Goal: Task Accomplishment & Management: Manage account settings

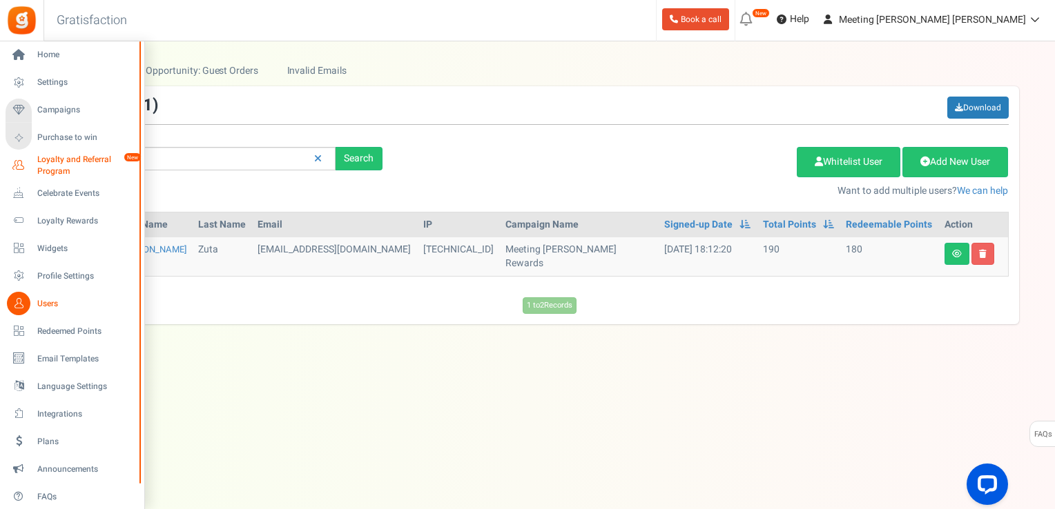
click at [63, 157] on span "Loyalty and Referral Program" at bounding box center [87, 165] width 101 height 23
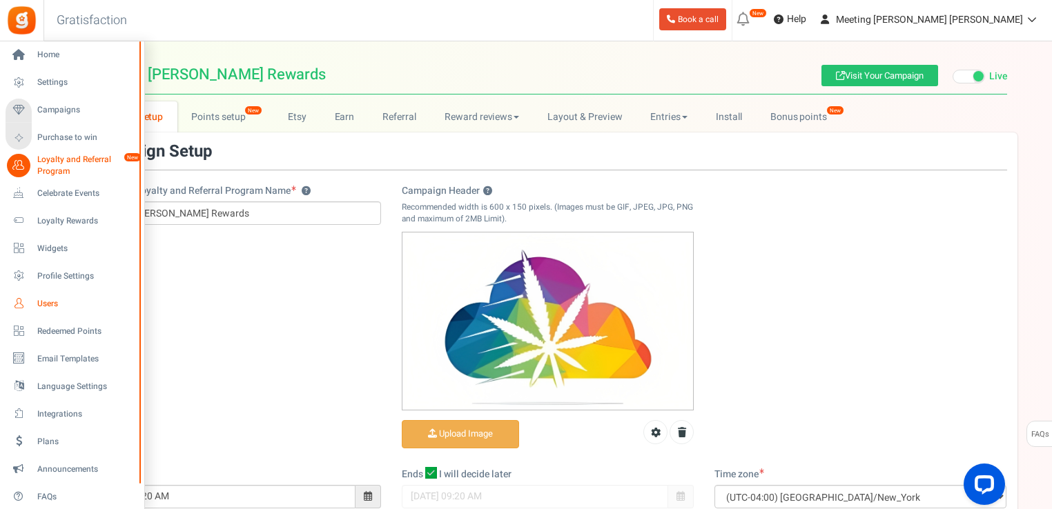
click at [55, 298] on span "Users" at bounding box center [85, 304] width 97 height 12
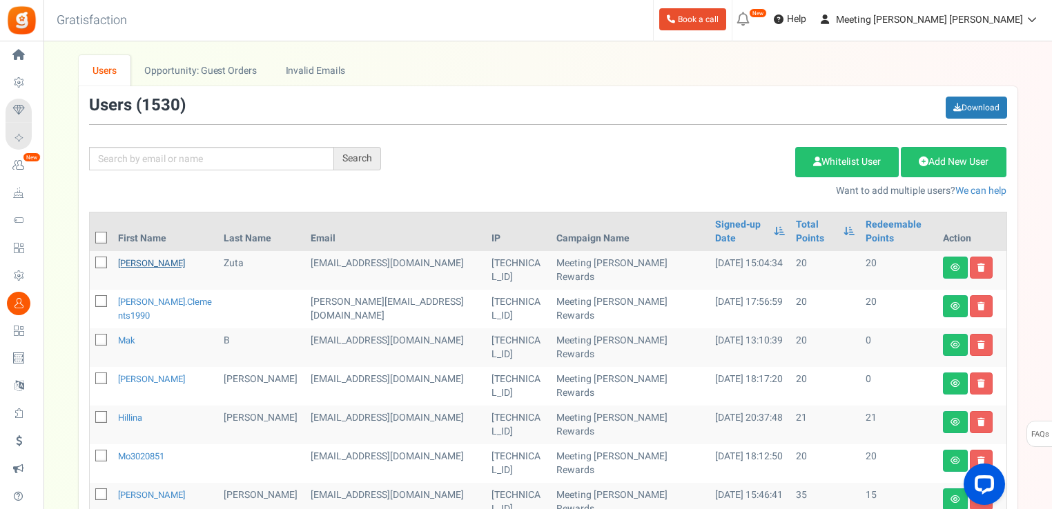
click at [133, 263] on link "[PERSON_NAME]" at bounding box center [151, 263] width 67 height 13
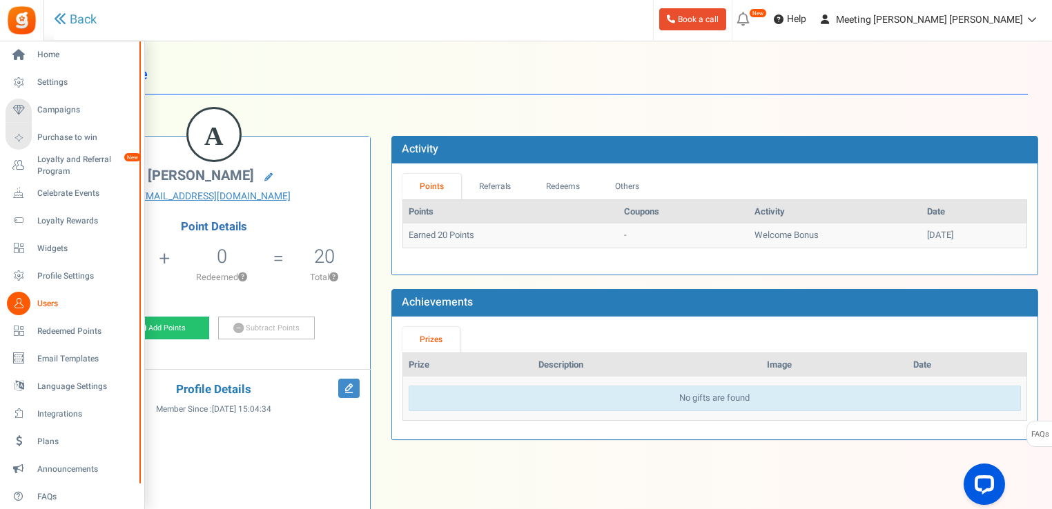
click at [37, 300] on span "Users" at bounding box center [85, 304] width 97 height 12
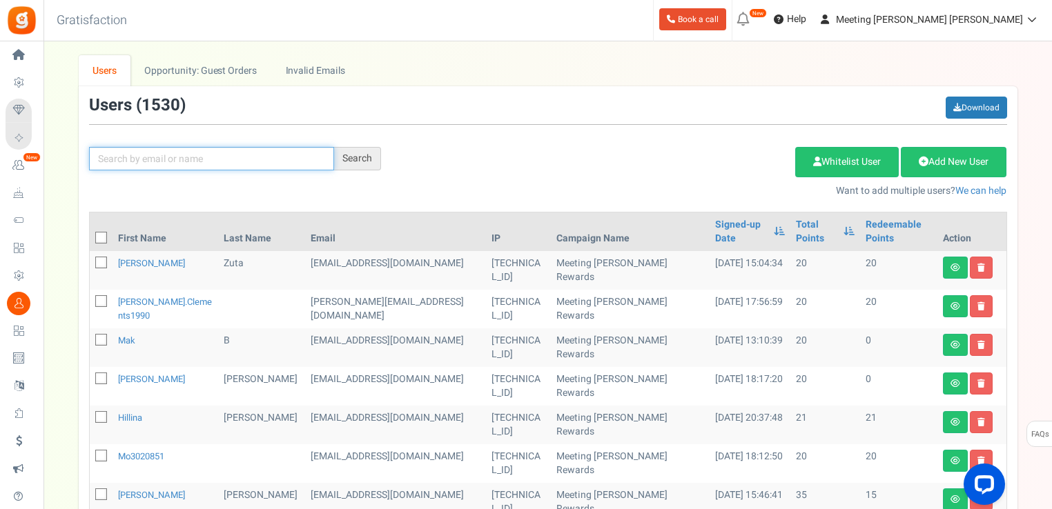
click at [152, 166] on input "text" at bounding box center [211, 158] width 245 height 23
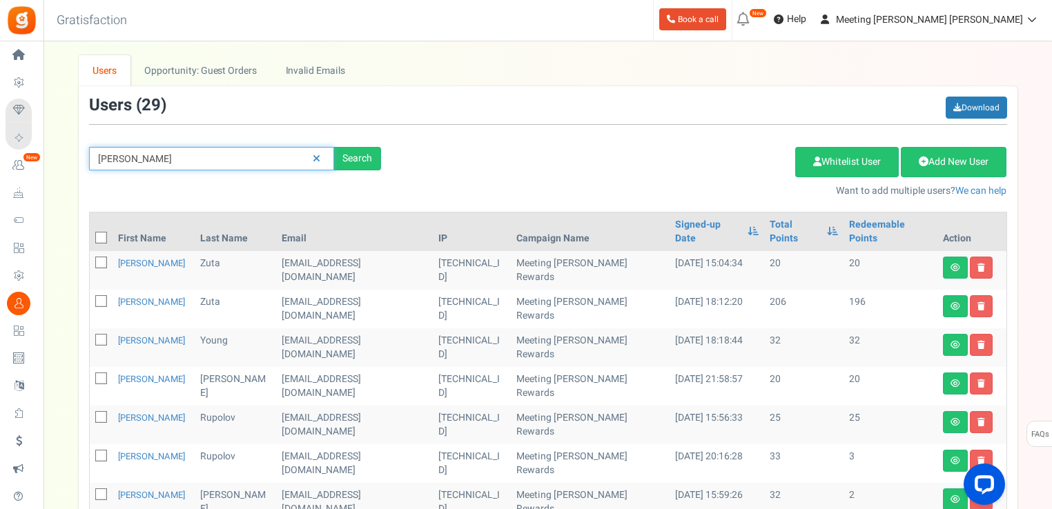
click at [144, 153] on input "[PERSON_NAME]" at bounding box center [211, 158] width 245 height 23
type input "alexzuta"
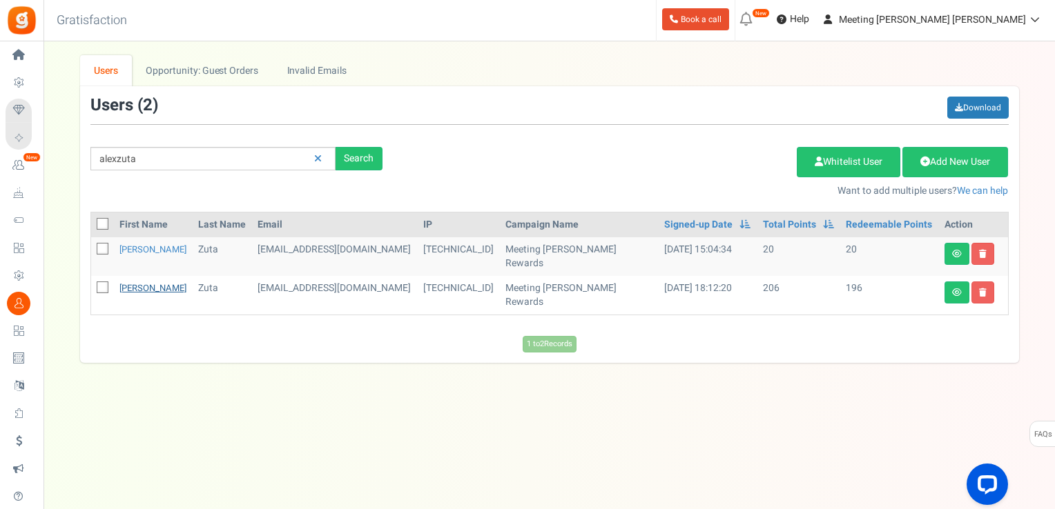
click at [135, 283] on link "[PERSON_NAME]" at bounding box center [152, 288] width 67 height 13
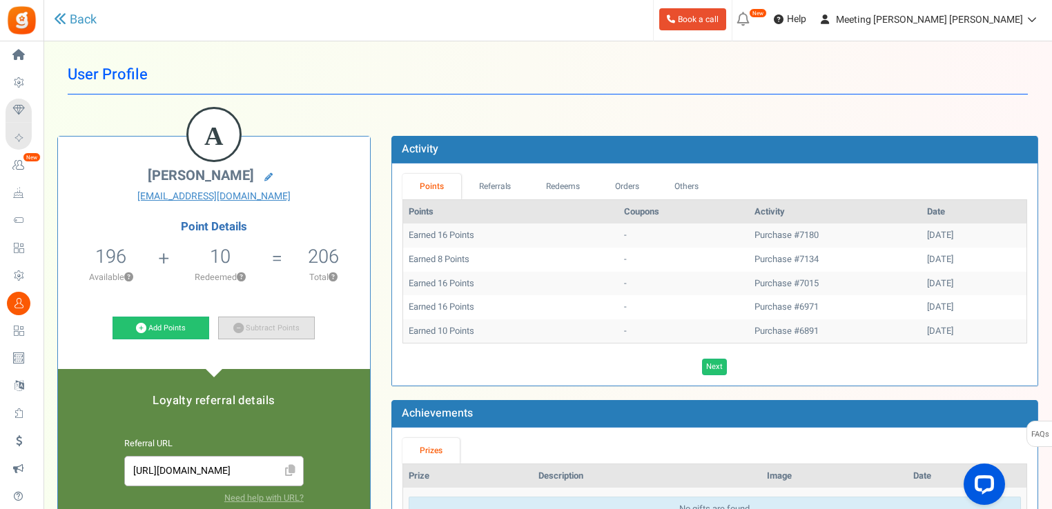
click at [233, 322] on link "Subtract Points" at bounding box center [266, 328] width 97 height 23
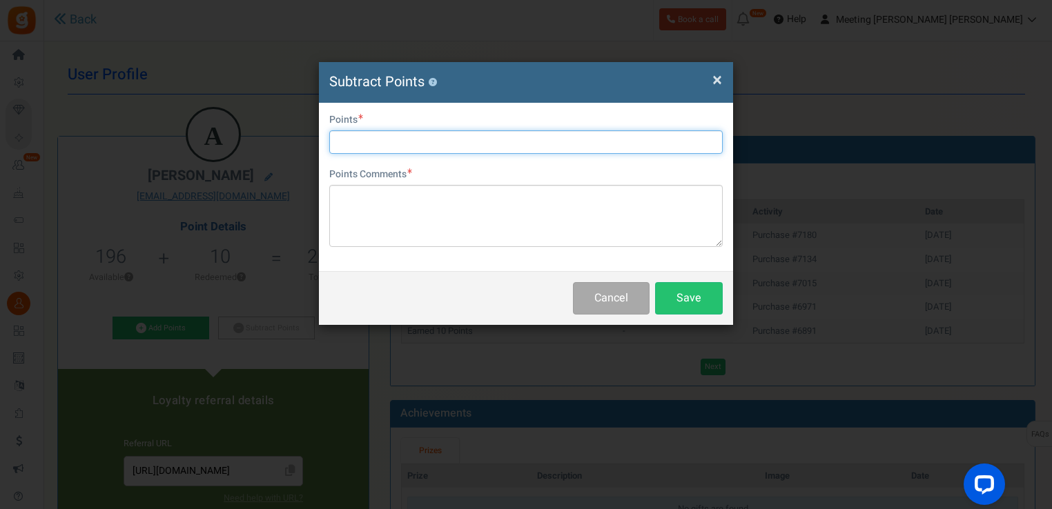
click at [406, 134] on input "text" at bounding box center [525, 141] width 393 height 23
type input "206"
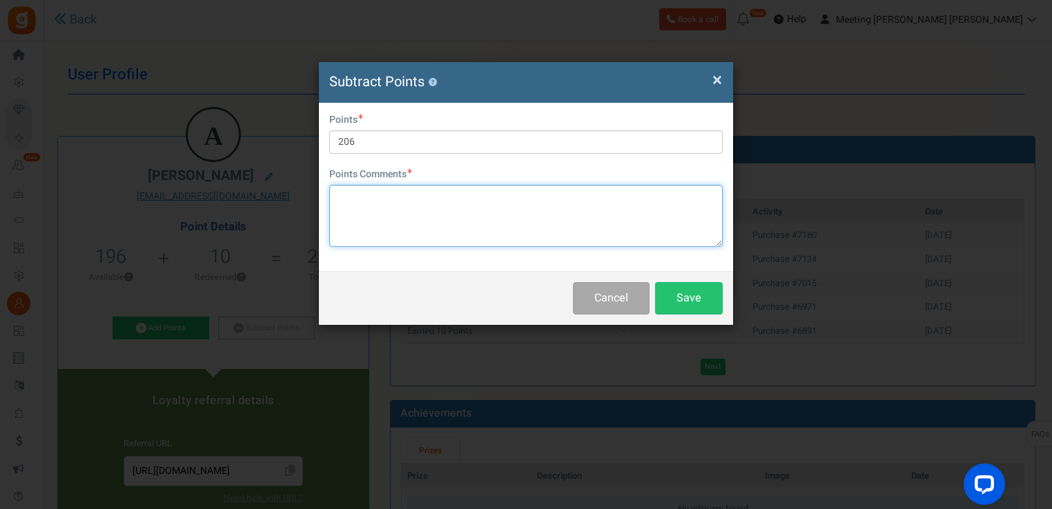
click at [426, 225] on textarea at bounding box center [525, 216] width 393 height 62
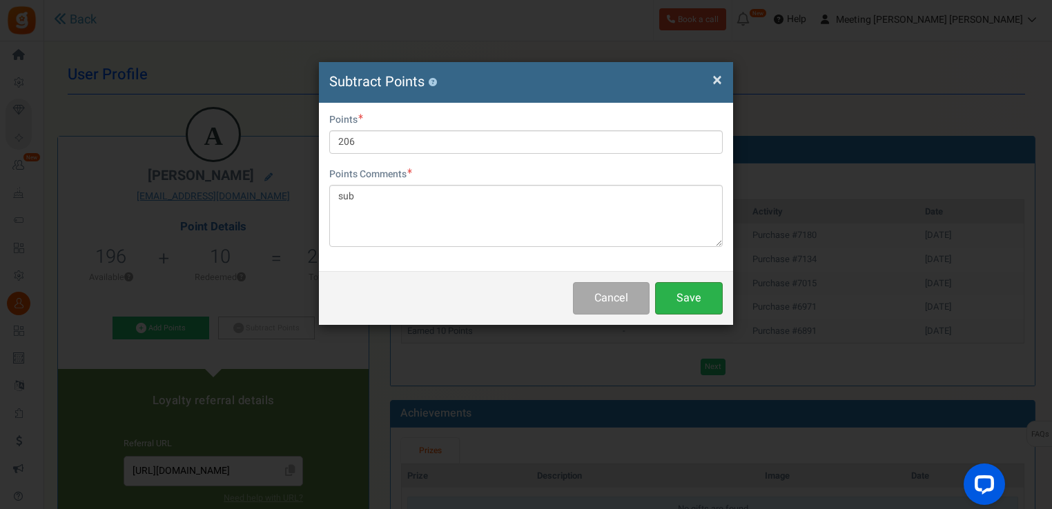
click at [684, 295] on button "Save" at bounding box center [689, 298] width 68 height 32
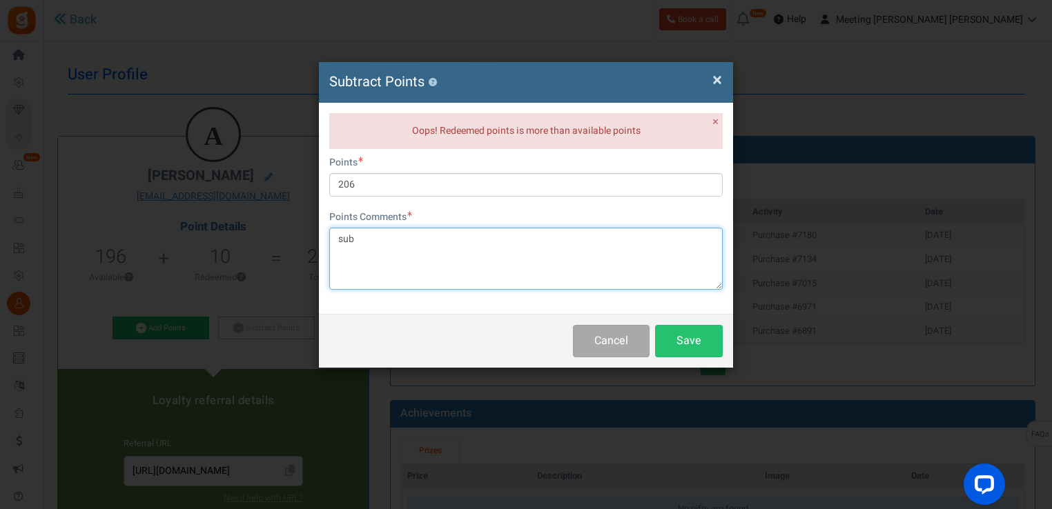
click at [618, 244] on textarea "sub" at bounding box center [525, 259] width 393 height 62
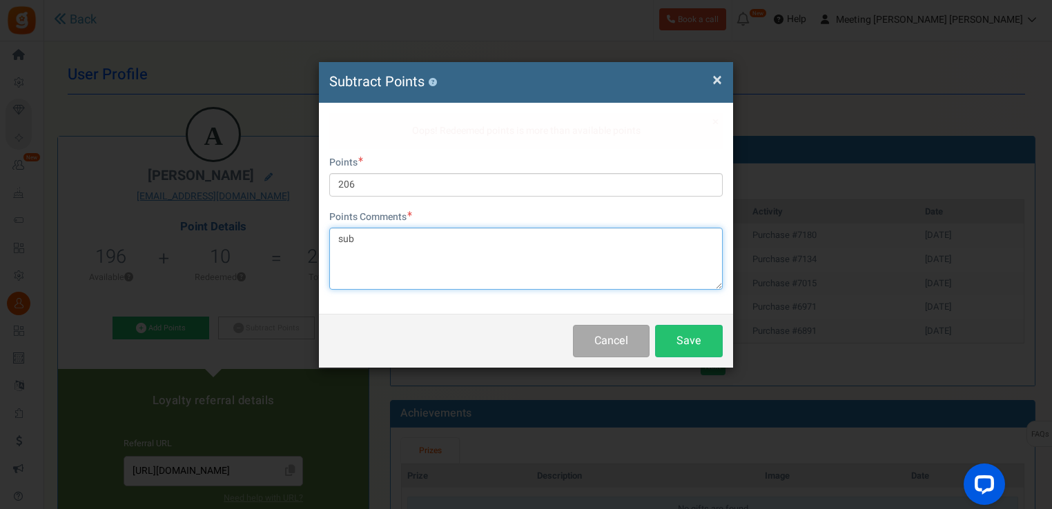
click at [618, 244] on textarea "sub" at bounding box center [525, 259] width 393 height 62
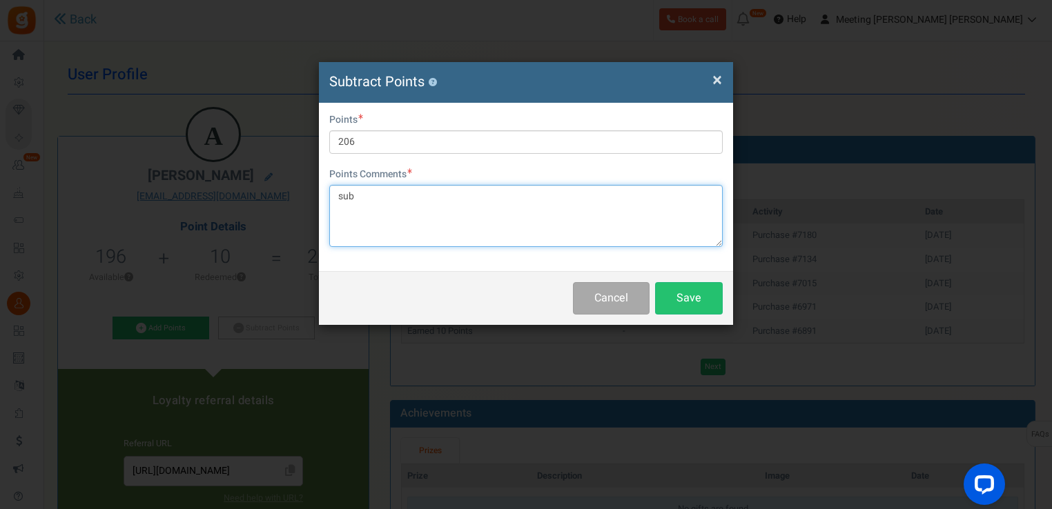
type textarea "1"
type textarea "sub"
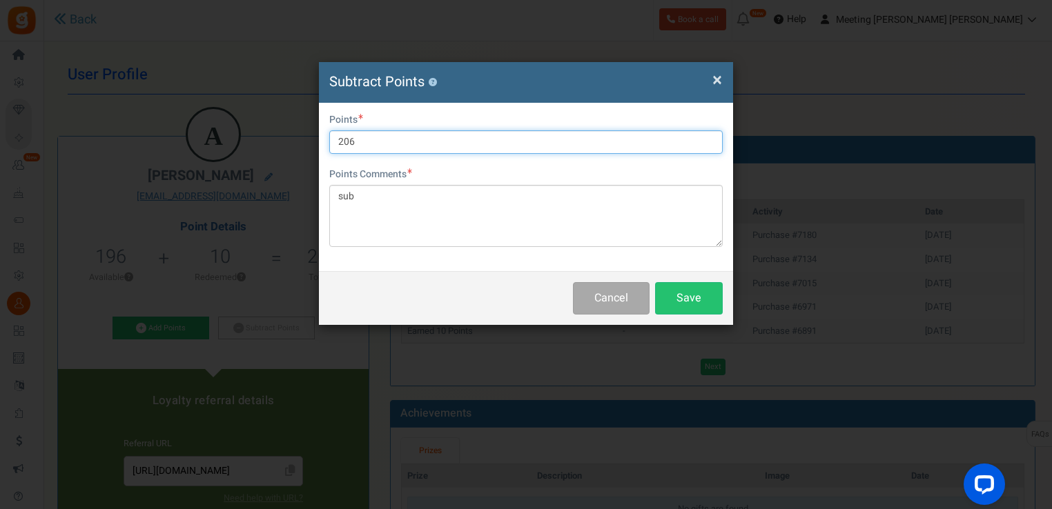
click at [529, 148] on input "206" at bounding box center [525, 141] width 393 height 23
type input "196"
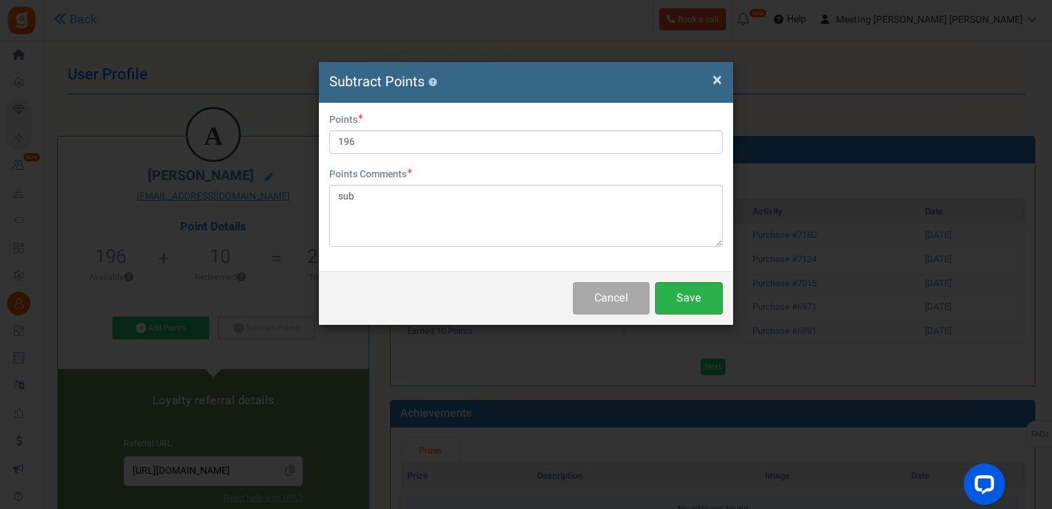
click at [678, 310] on button "Save" at bounding box center [689, 298] width 68 height 32
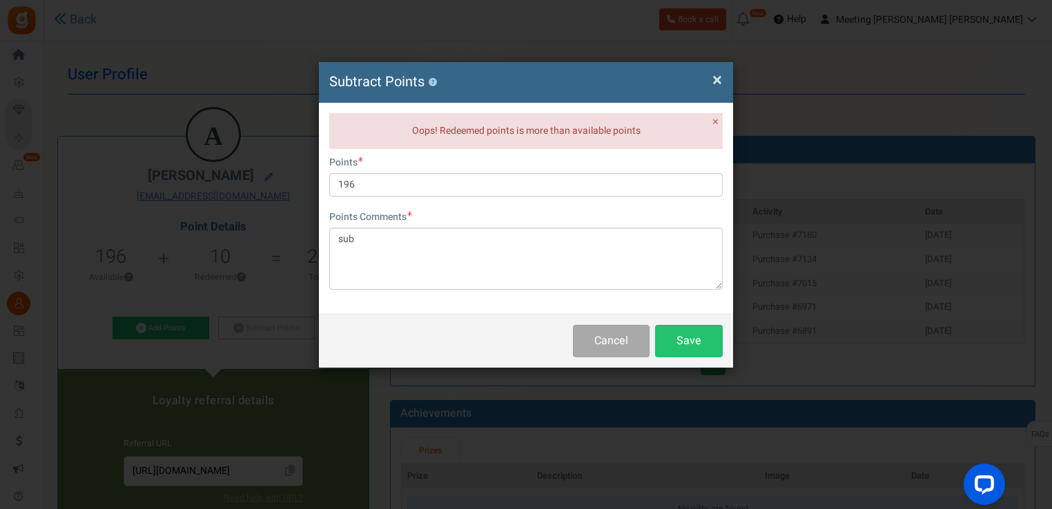
click at [711, 79] on h4 "Subtract Points ?" at bounding box center [525, 82] width 393 height 20
click at [720, 81] on span "×" at bounding box center [717, 80] width 10 height 26
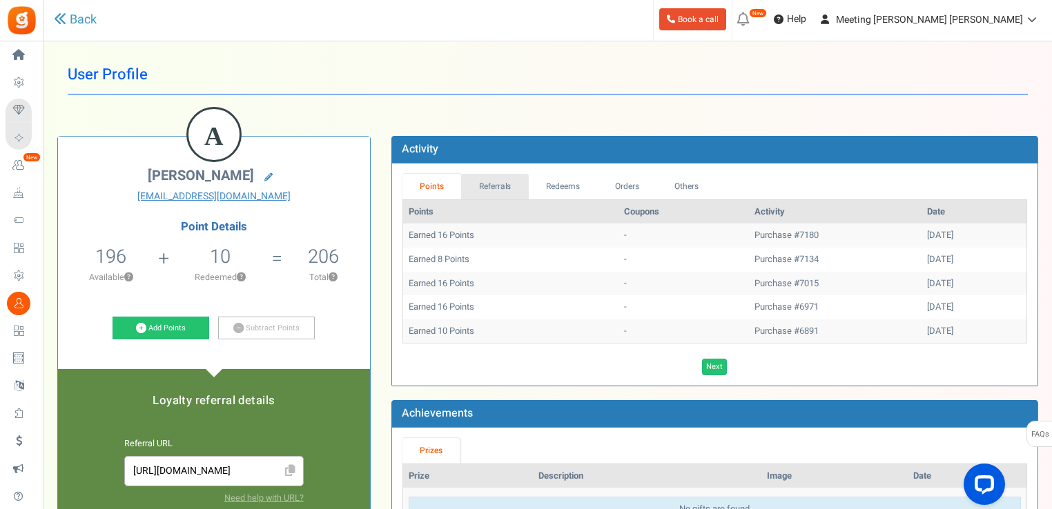
click at [500, 187] on link "Referrals" at bounding box center [495, 187] width 68 height 26
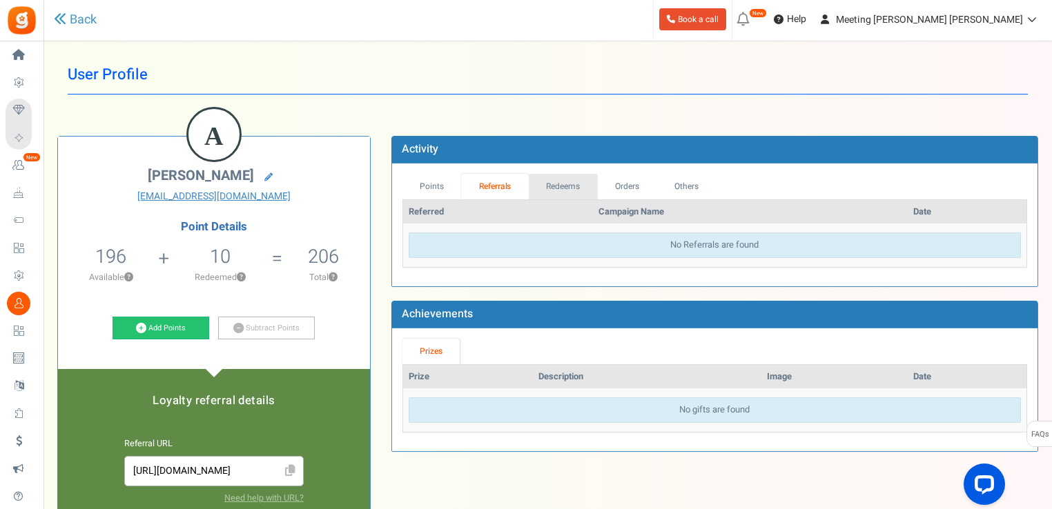
click at [560, 192] on link "Redeems" at bounding box center [563, 187] width 69 height 26
